Goal: Complete application form

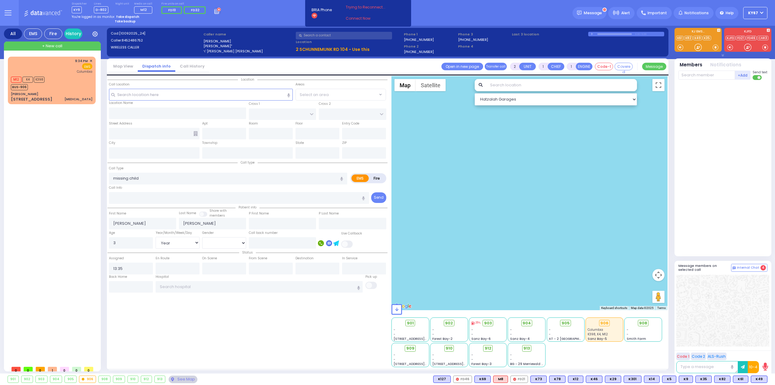
select select "Year"
select select "[DEMOGRAPHIC_DATA]"
click at [51, 70] on div "9:34 PM ✕ EMS [GEOGRAPHIC_DATA]" at bounding box center [51, 66] width 81 height 16
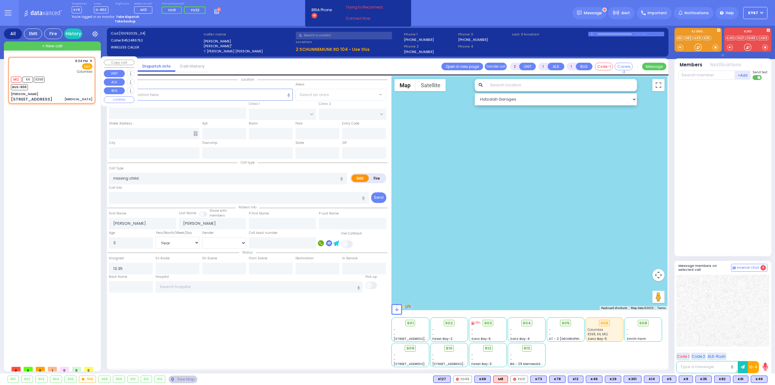
select select
type input "[MEDICAL_DATA]"
radio input "true"
type input "35"
select select "Year"
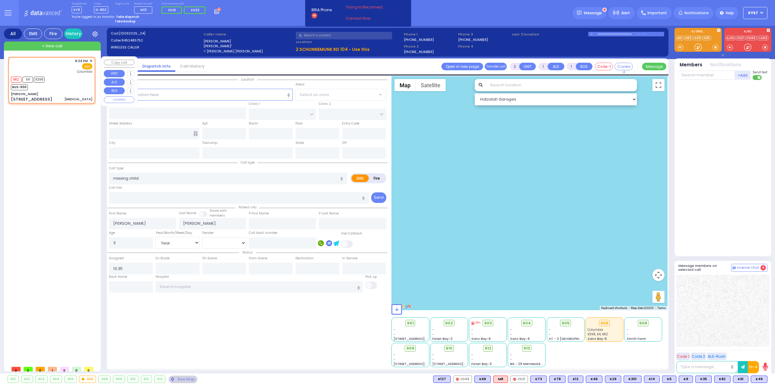
select select "[DEMOGRAPHIC_DATA]"
type input "21:34"
type input "21:36"
type input "[US_STATE][GEOGRAPHIC_DATA]- [GEOGRAPHIC_DATA]"
select select "Hatzalah Garages"
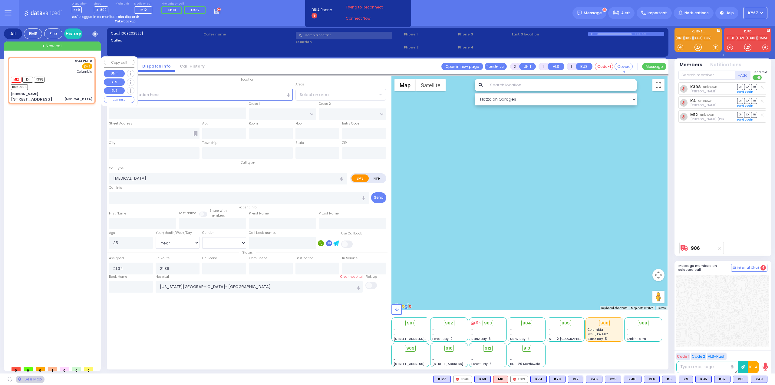
type input "[PERSON_NAME]"
type input "[GEOGRAPHIC_DATA]"
type input "[STREET_ADDRESS]"
type input "011"
type input "15"
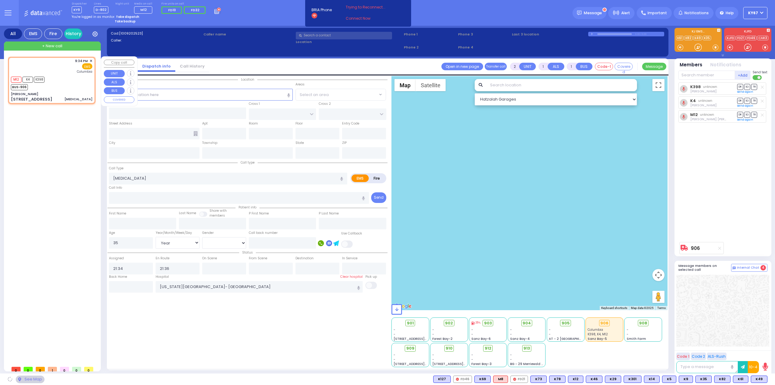
type input "[PERSON_NAME]"
type input "[US_STATE]"
type input "10950"
select select "SECTION 4"
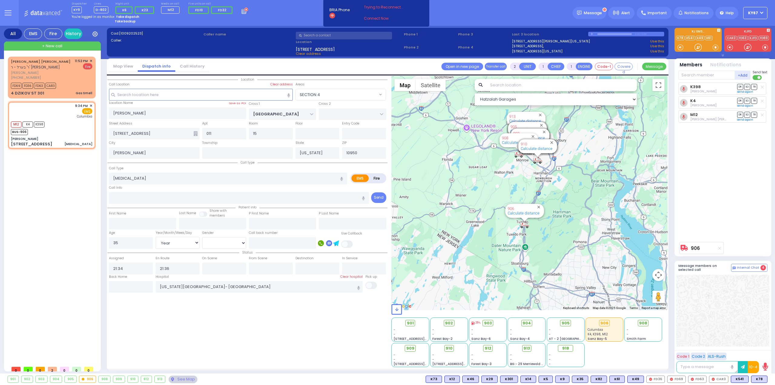
click at [12, 14] on button at bounding box center [8, 13] width 22 height 26
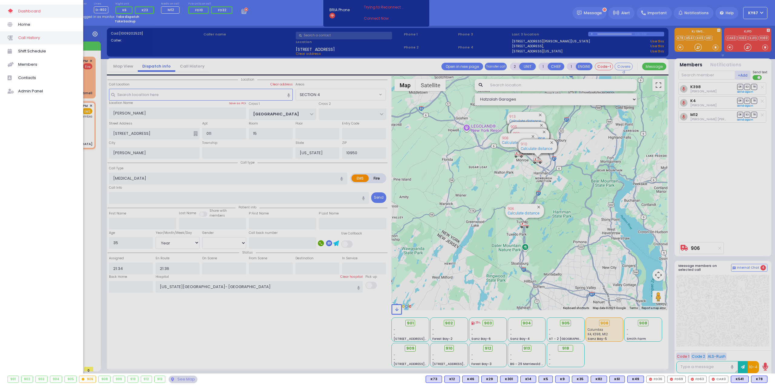
click at [34, 40] on span "Call History" at bounding box center [46, 38] width 57 height 8
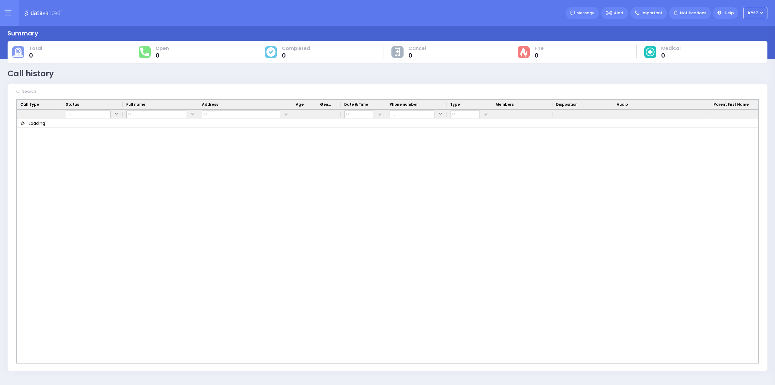
click at [36, 91] on input "text" at bounding box center [65, 91] width 91 height 11
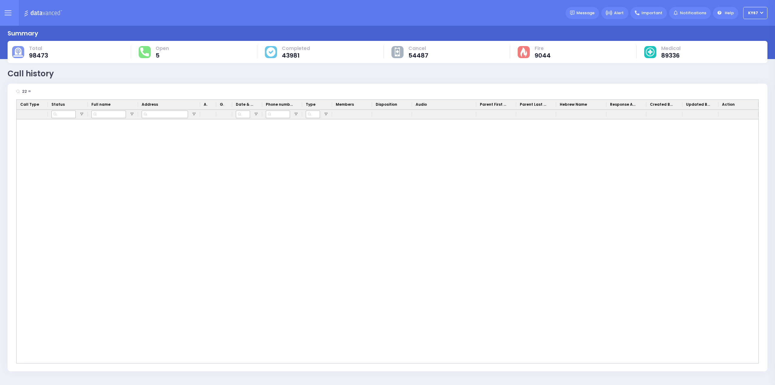
type input "22 ="
click at [6, 12] on icon at bounding box center [8, 12] width 7 height 7
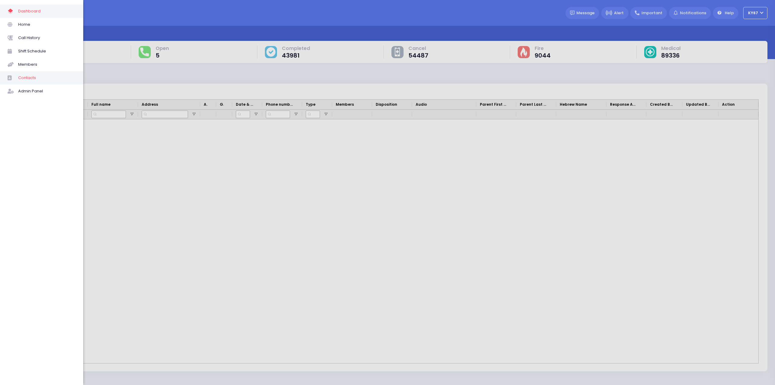
click at [29, 80] on span "Contacts" at bounding box center [46, 78] width 57 height 8
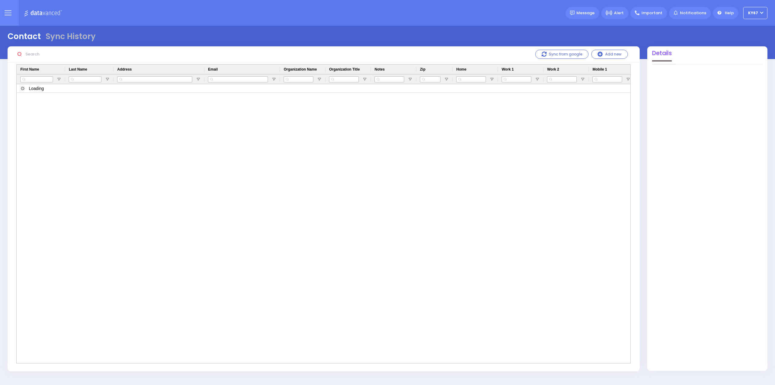
click at [32, 56] on input "text" at bounding box center [68, 53] width 91 height 11
type input "22 ph"
click at [7, 8] on button at bounding box center [8, 13] width 22 height 26
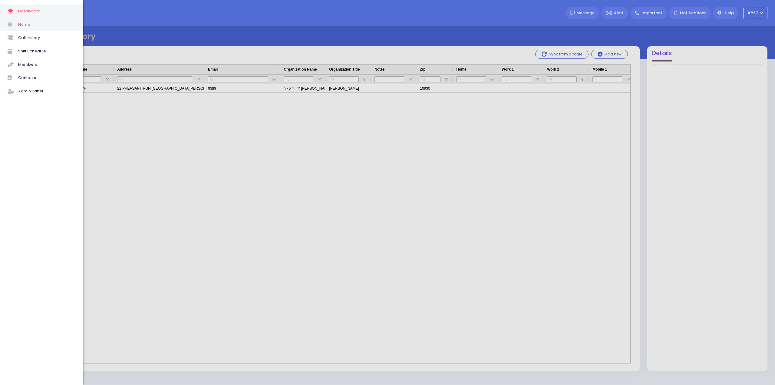
click at [35, 23] on span "Home" at bounding box center [46, 25] width 57 height 8
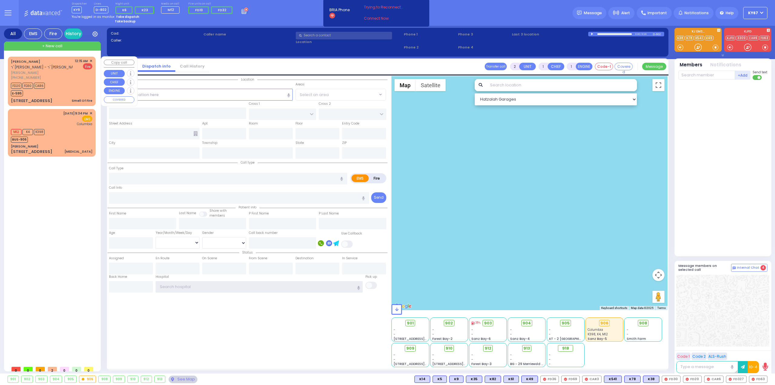
type input "Ky67"
click at [65, 78] on div "(845) 662-8152" at bounding box center [42, 77] width 62 height 5
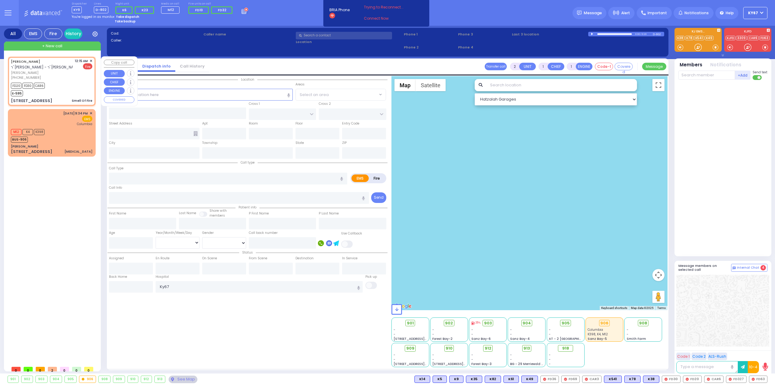
select select
type input "Smell Of Fire"
radio input "false"
radio input "true"
type input "MENDEL GERSHON"
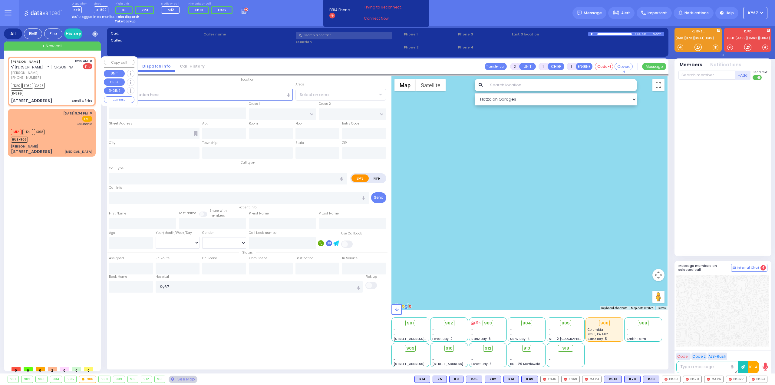
type input "TEITELBAUM"
select select
type input "00:15"
type input "00:16"
type input "SCHUNNEMUNK RD"
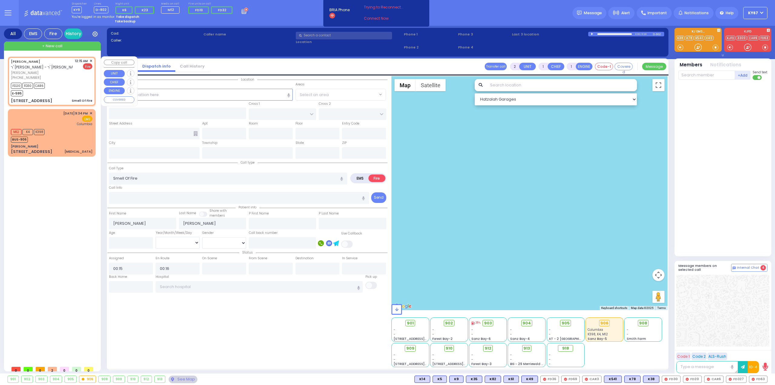
type input "9 LIZENSK BLVD"
type input "311"
type input "Monroe"
type input "[US_STATE]"
type input "10950"
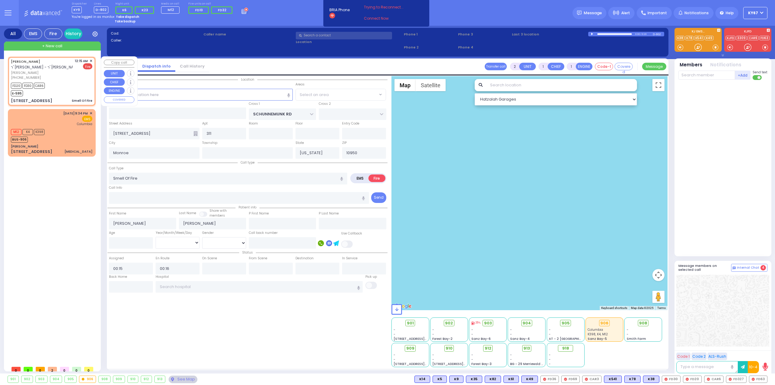
select select "Hatzalah Garages"
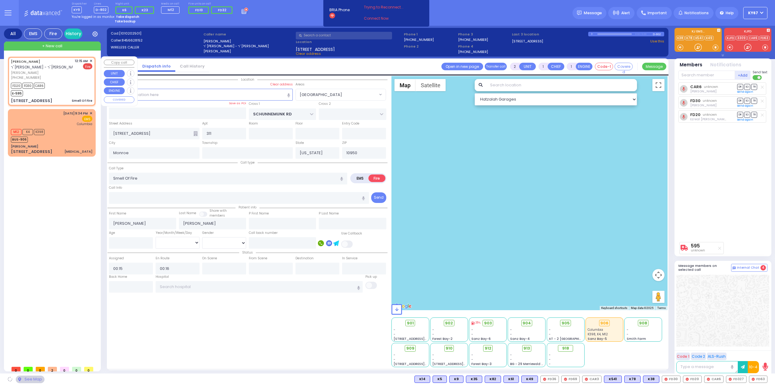
select select "[GEOGRAPHIC_DATA]"
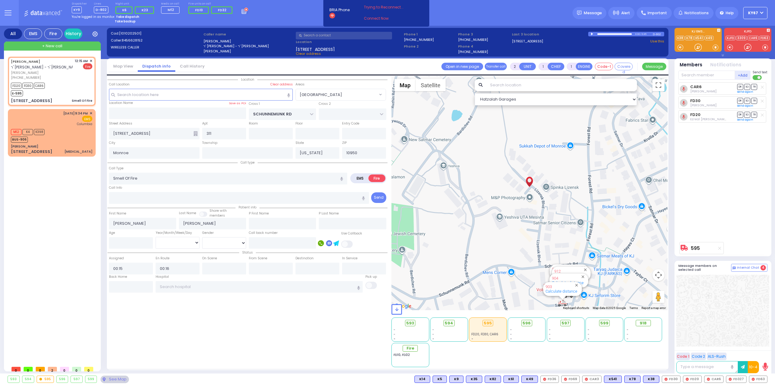
click at [593, 35] on div at bounding box center [592, 34] width 3 height 3
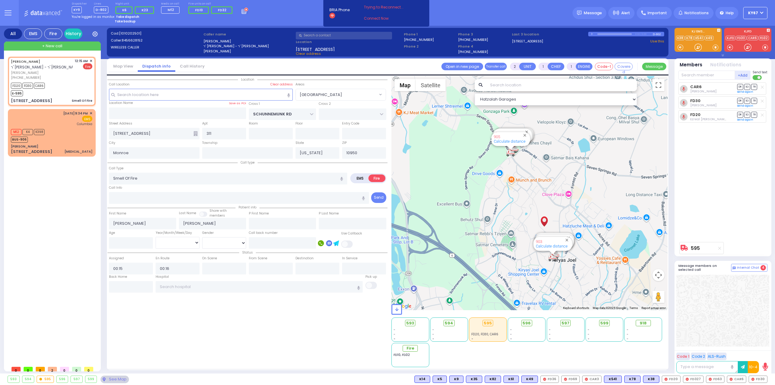
click at [78, 218] on div "MENDEL GERSHON TEITELBAUM ר' יושע דוד - ר' משה יצחק גליק מענדל גרשון טייטלבוים …" at bounding box center [53, 210] width 90 height 306
